Goal: Transaction & Acquisition: Subscribe to service/newsletter

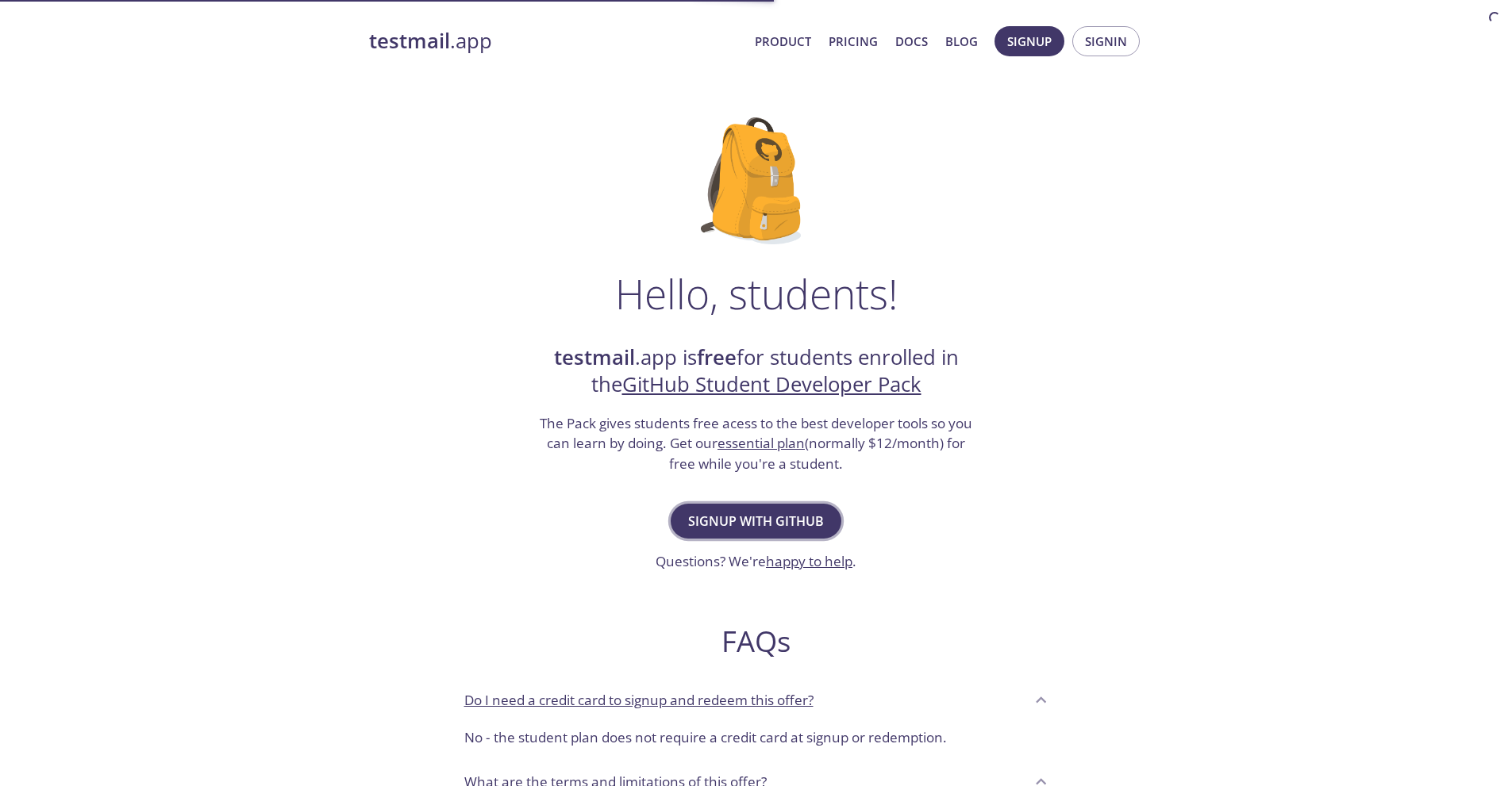
click at [760, 518] on span "Signup with GitHub" at bounding box center [755, 521] width 135 height 22
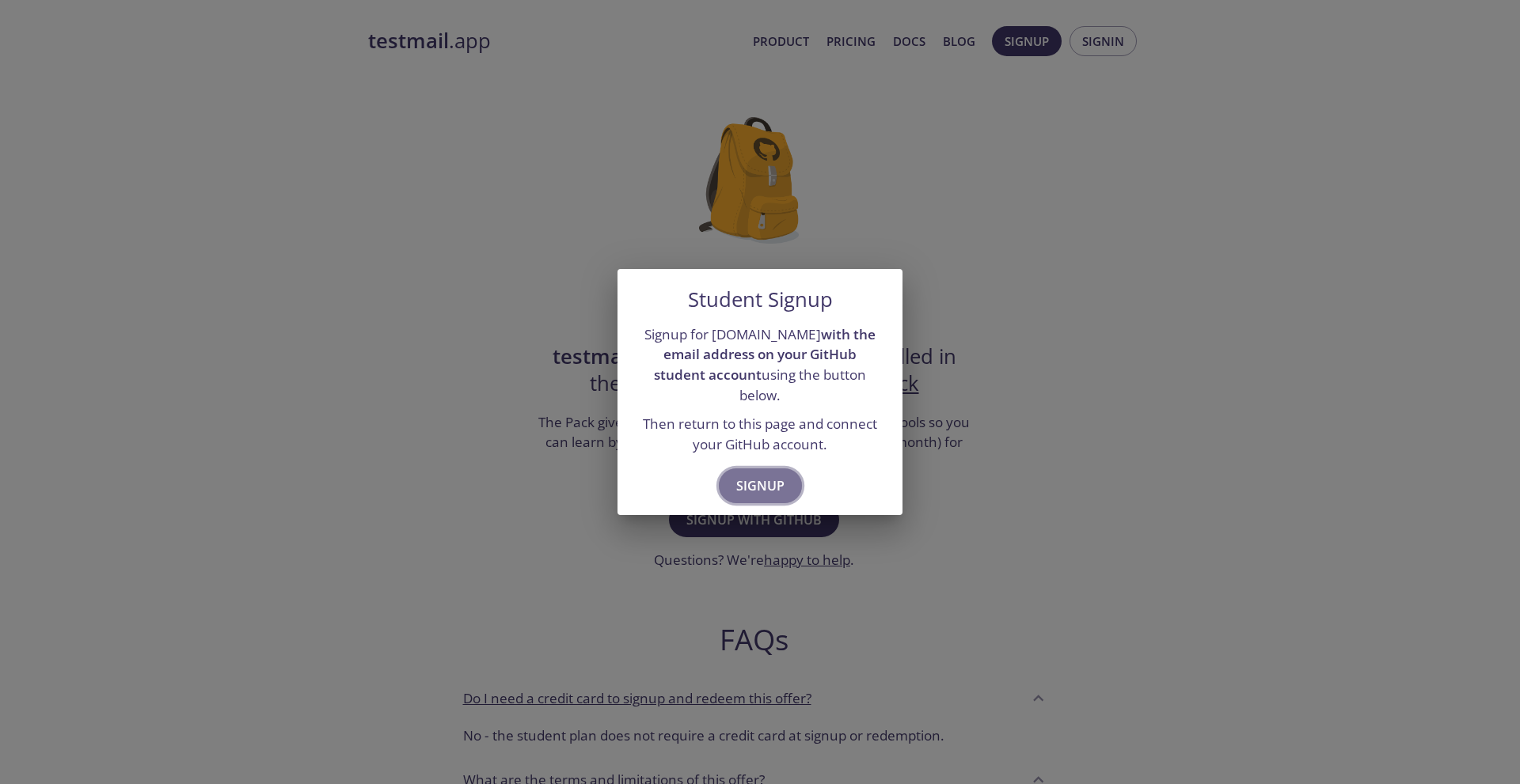
click at [768, 475] on span "Signup" at bounding box center [760, 485] width 48 height 22
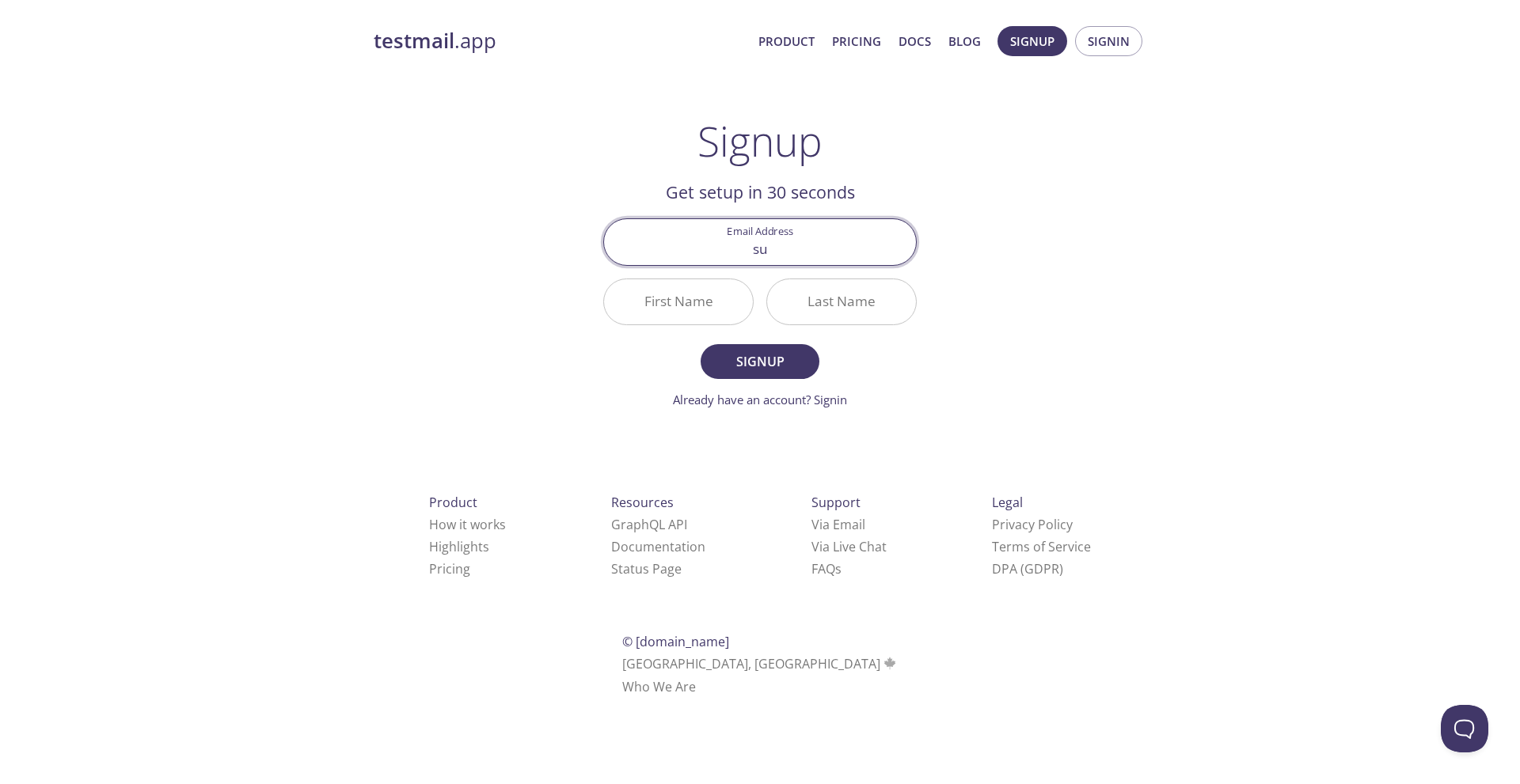
type input "[EMAIL_ADDRESS][DOMAIN_NAME]"
drag, startPoint x: 762, startPoint y: 359, endPoint x: 671, endPoint y: 311, distance: 102.9
click at [671, 311] on form "Email Address surendharsurendhar436@gmail.com First Name Last Name Signup Alrea…" at bounding box center [760, 313] width 314 height 190
click at [671, 311] on input "First Name" at bounding box center [678, 301] width 148 height 45
type input "Surendhar"
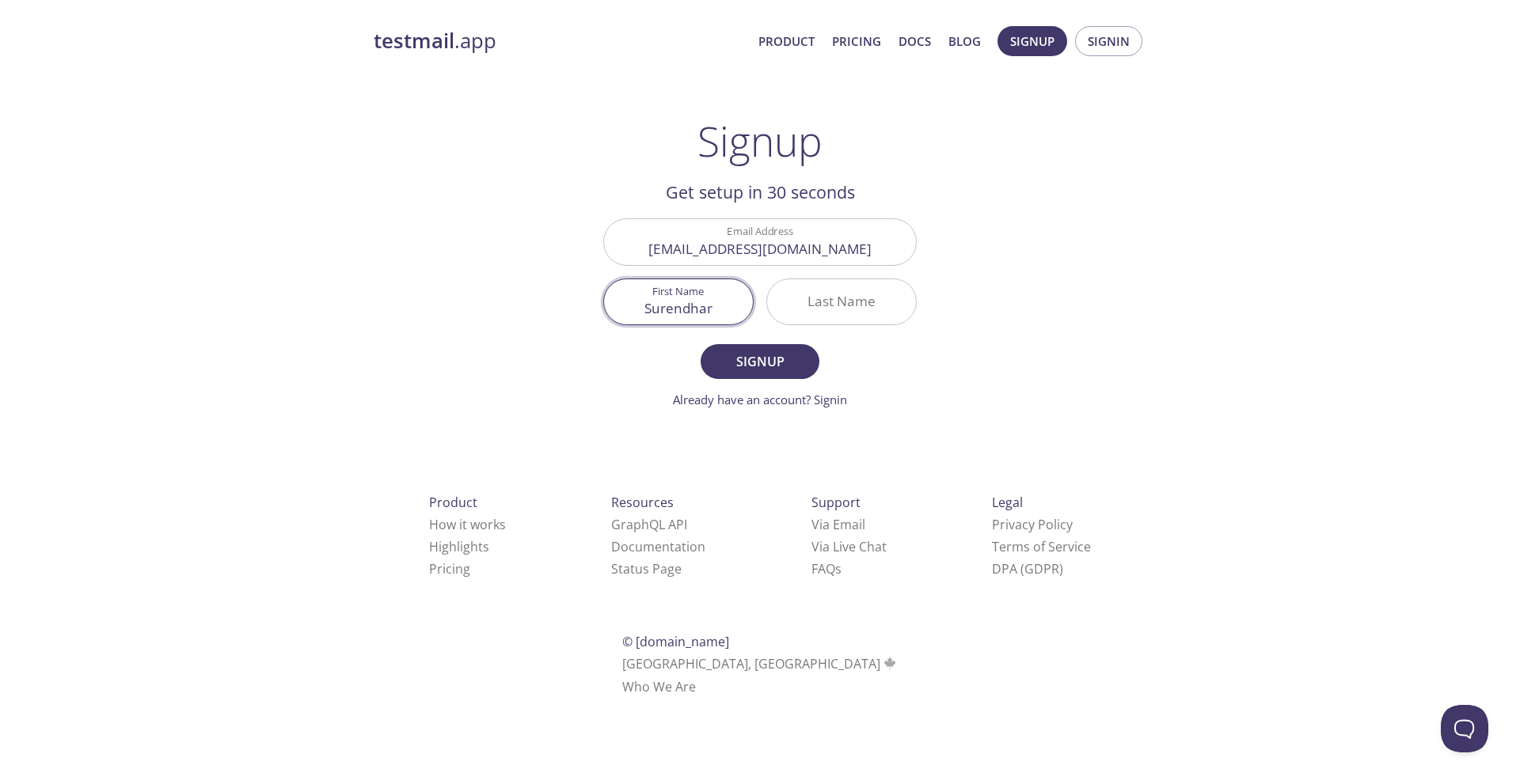
click at [860, 305] on input "Last Name" at bounding box center [841, 301] width 148 height 45
type input "SRS"
click at [790, 373] on span "Signup" at bounding box center [760, 361] width 84 height 22
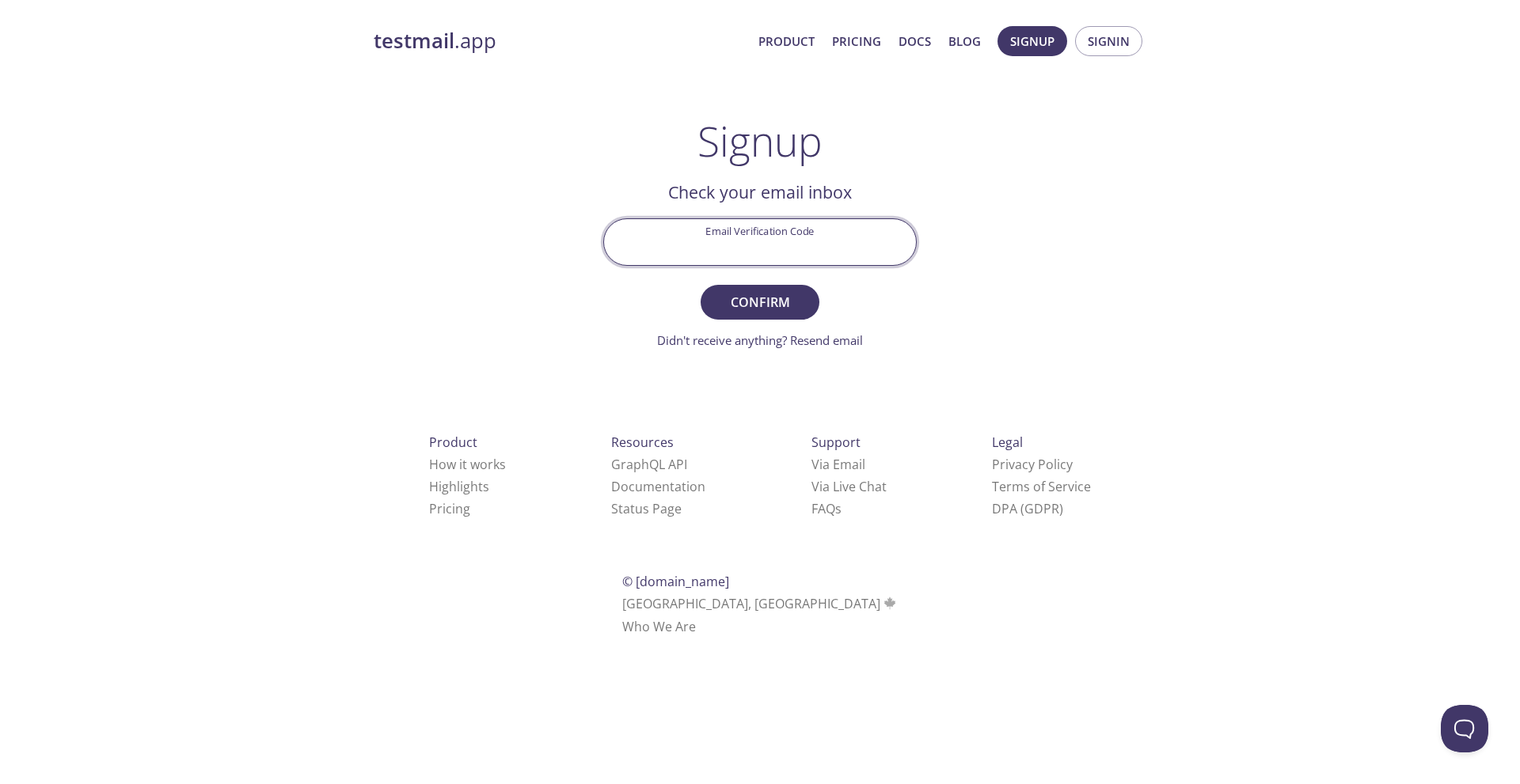
click at [723, 232] on input "Email Verification Code" at bounding box center [759, 241] width 312 height 45
type input "JX4NHRF"
click at [803, 299] on button "Confirm" at bounding box center [759, 302] width 119 height 35
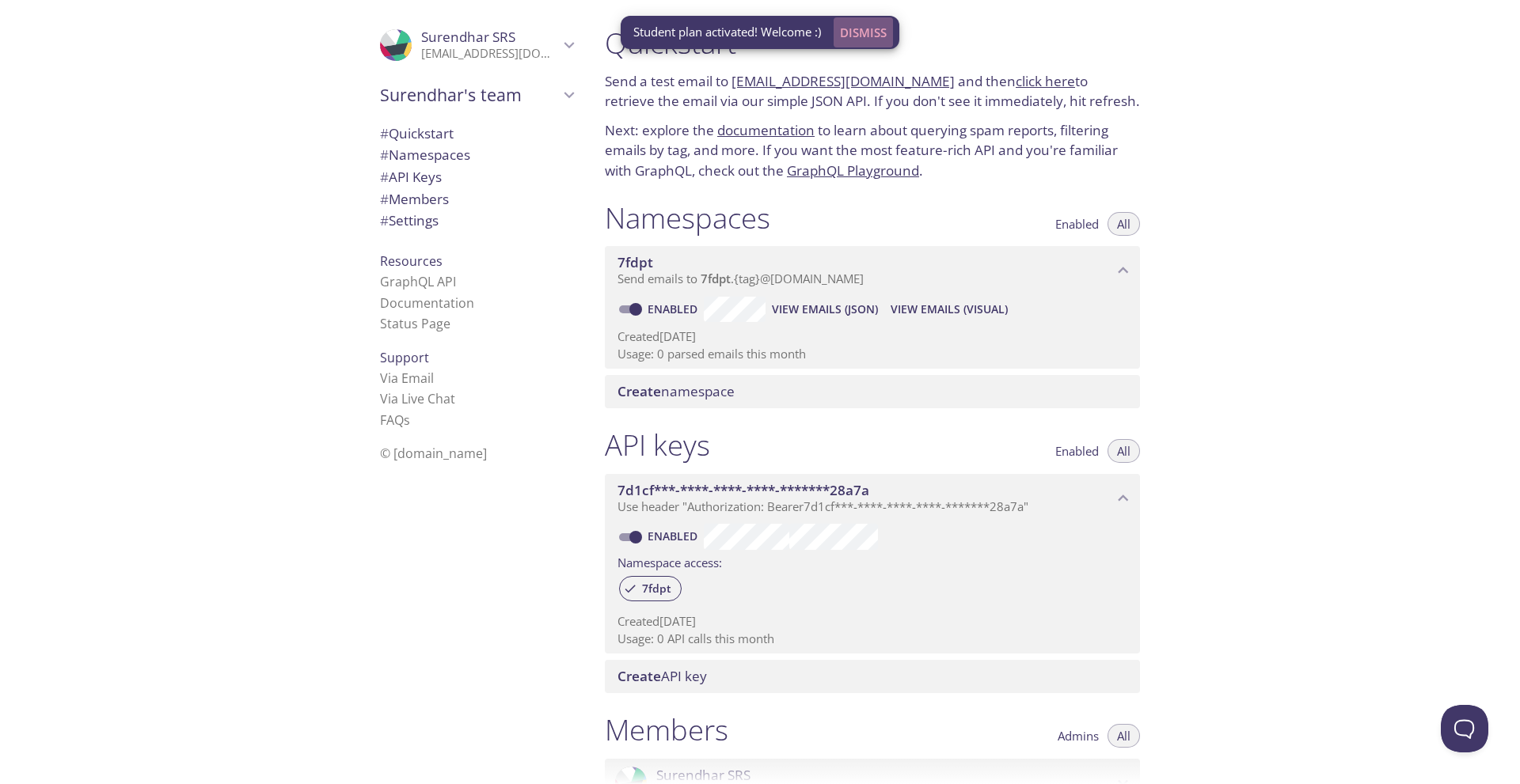
click at [867, 39] on span "Dismiss" at bounding box center [863, 32] width 46 height 21
